Goal: Check status

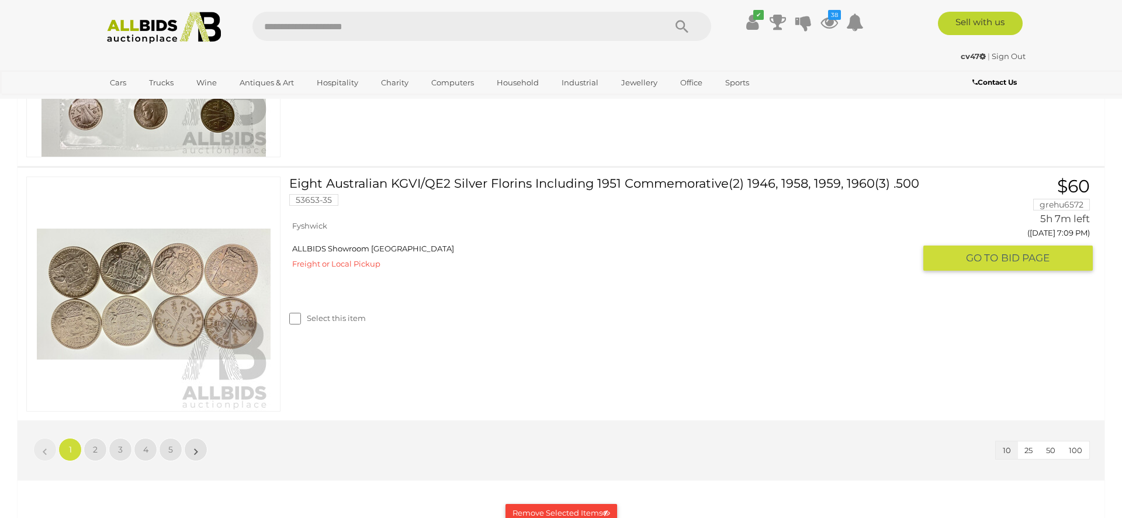
scroll to position [2618, 0]
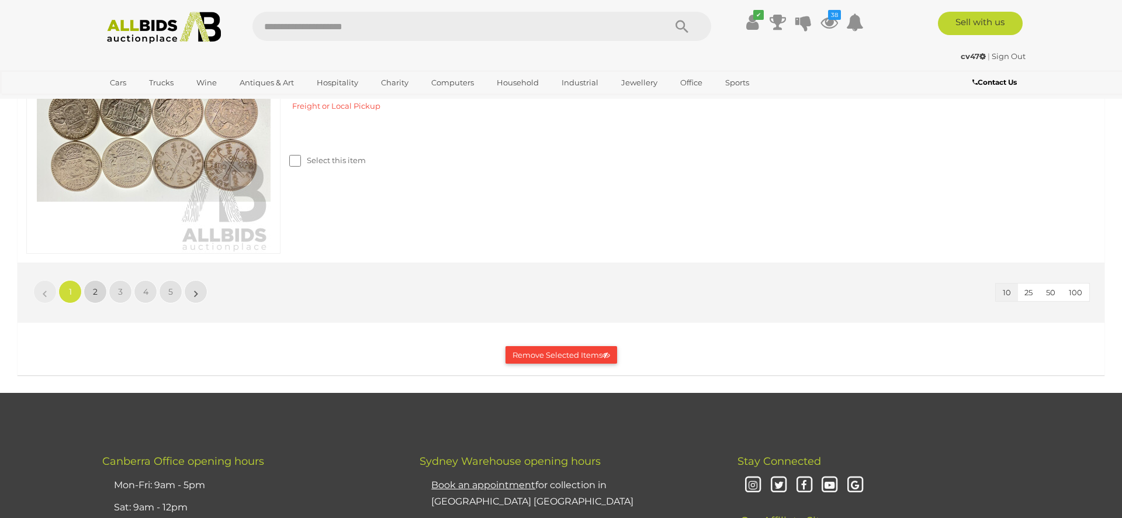
click at [91, 288] on link "2" at bounding box center [95, 291] width 23 height 23
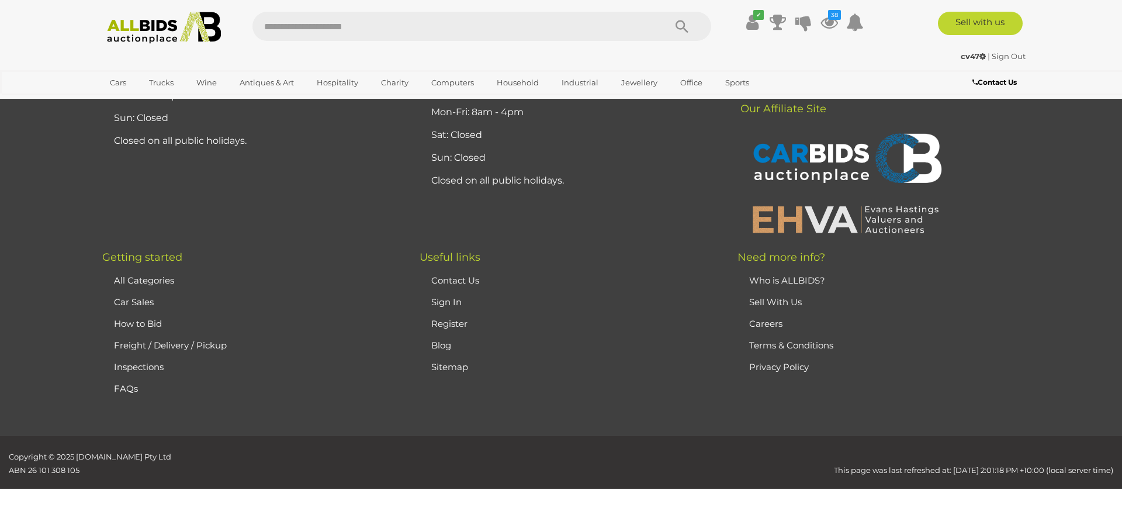
scroll to position [2534, 0]
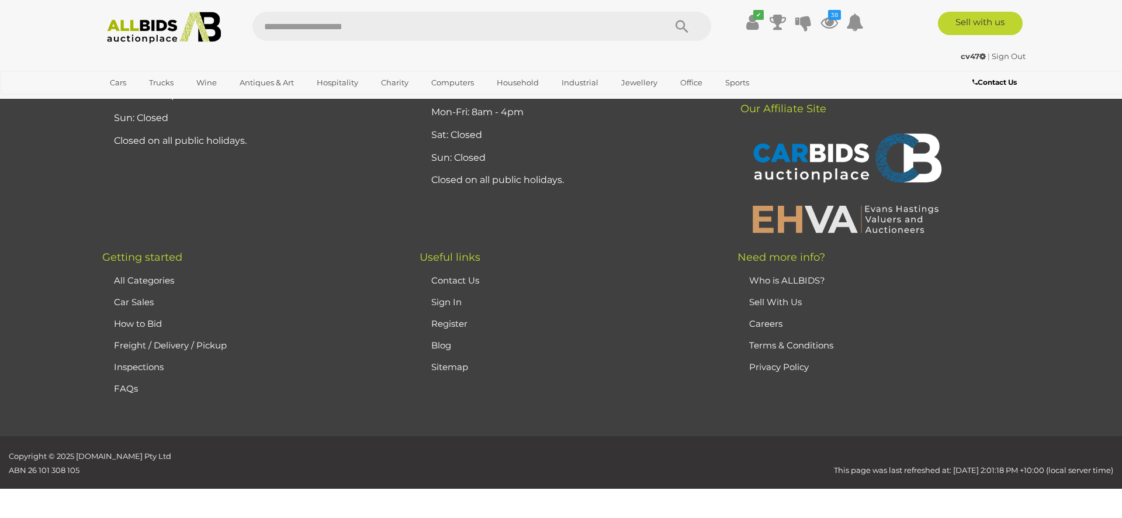
scroll to position [484, 0]
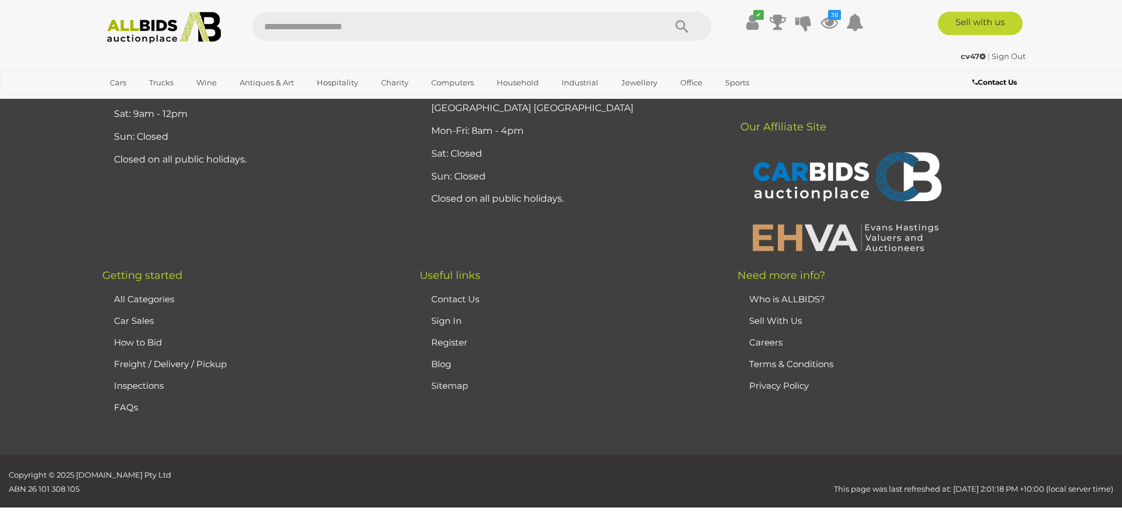
scroll to position [2492, 0]
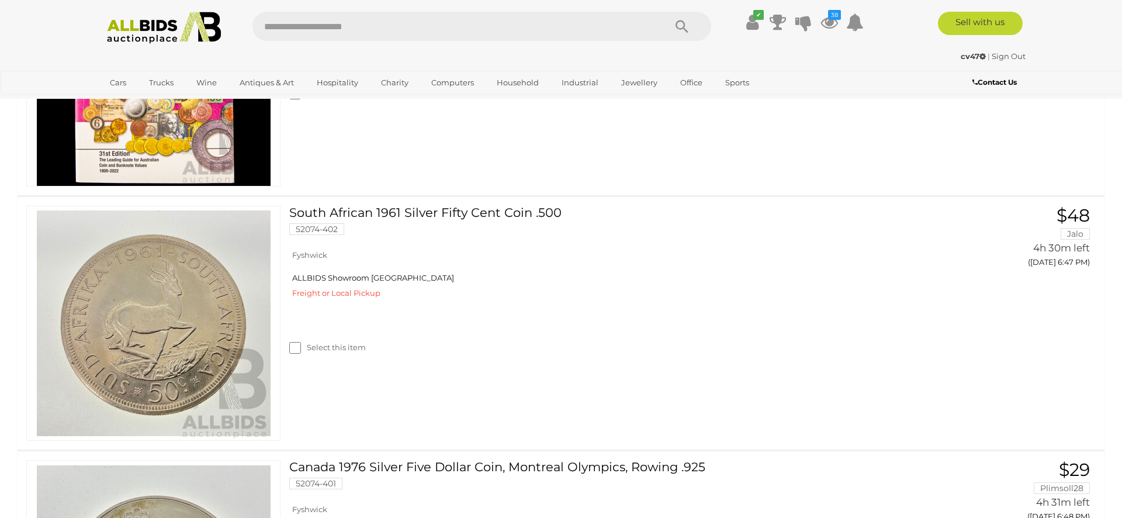
scroll to position [1083, 0]
